Goal: Information Seeking & Learning: Learn about a topic

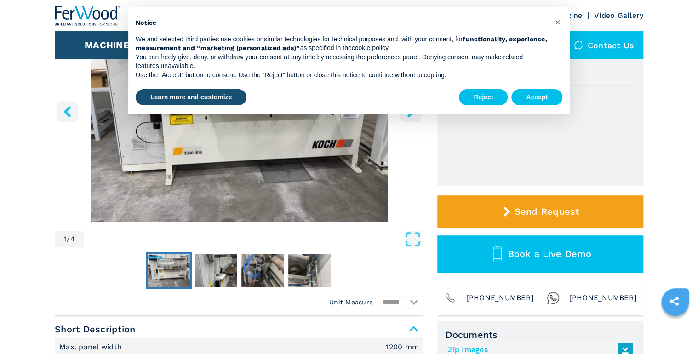
scroll to position [37, 0]
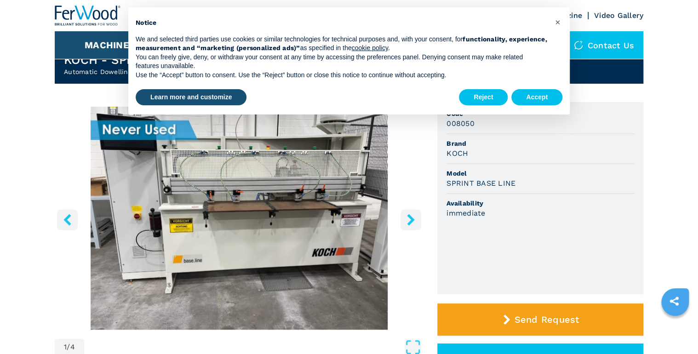
click at [409, 225] on icon "right-button" at bounding box center [410, 219] width 7 height 11
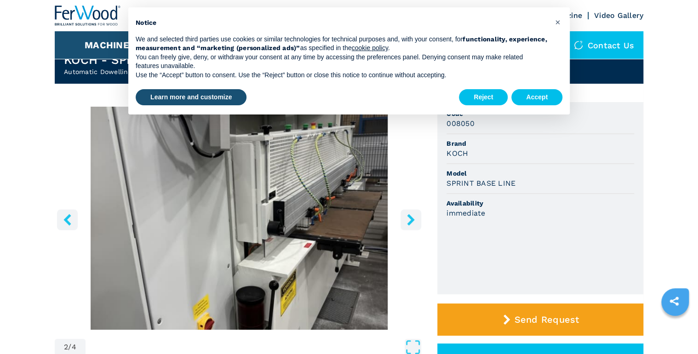
click at [409, 225] on icon "right-button" at bounding box center [410, 219] width 7 height 11
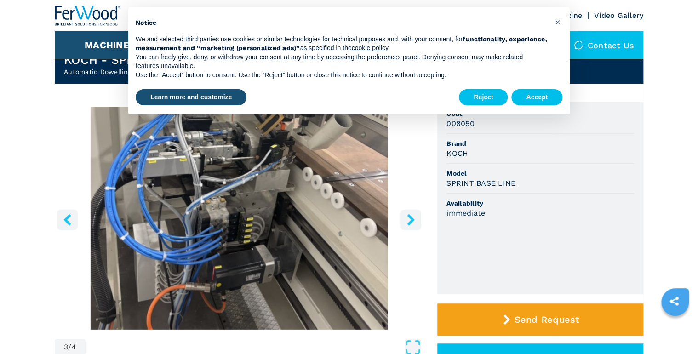
click at [409, 225] on icon "right-button" at bounding box center [410, 219] width 7 height 11
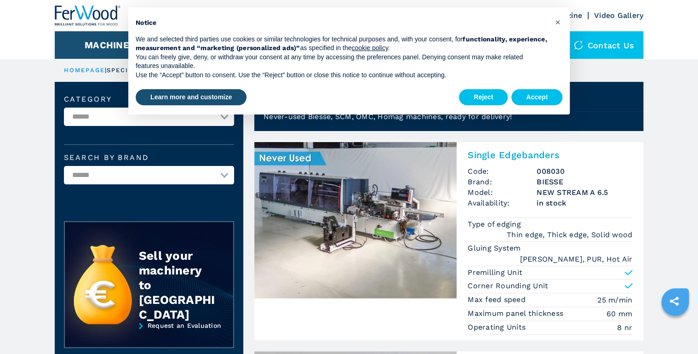
scroll to position [37, 0]
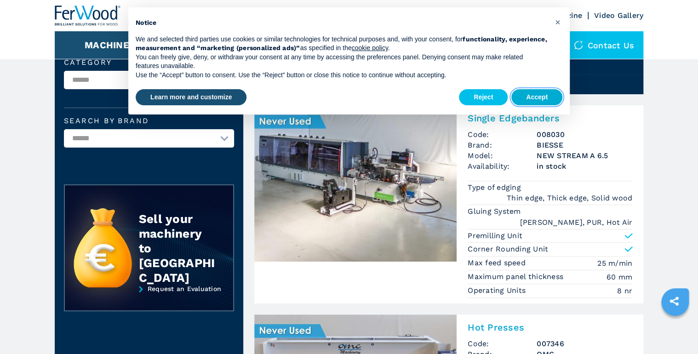
click at [529, 96] on button "Accept" at bounding box center [536, 97] width 51 height 17
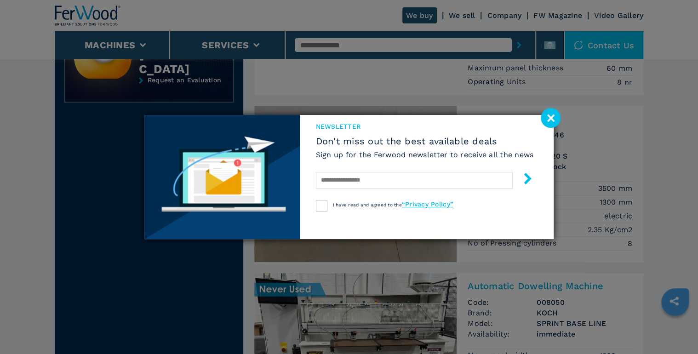
scroll to position [294, 0]
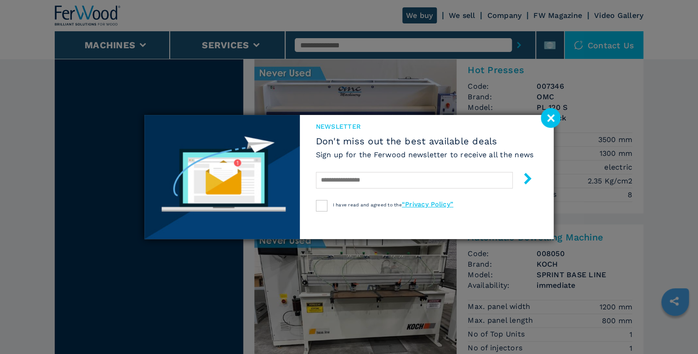
click at [551, 114] on image at bounding box center [550, 118] width 20 height 20
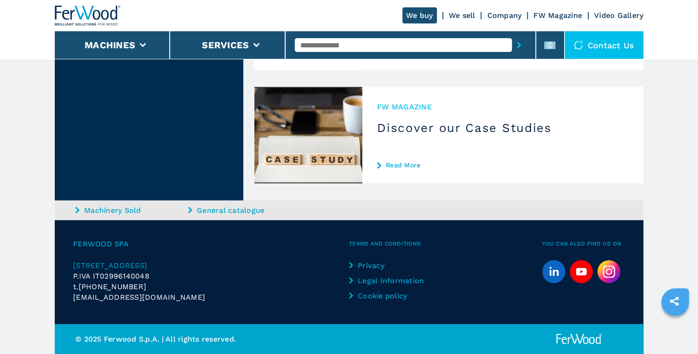
scroll to position [1544, 0]
